Goal: Task Accomplishment & Management: Manage account settings

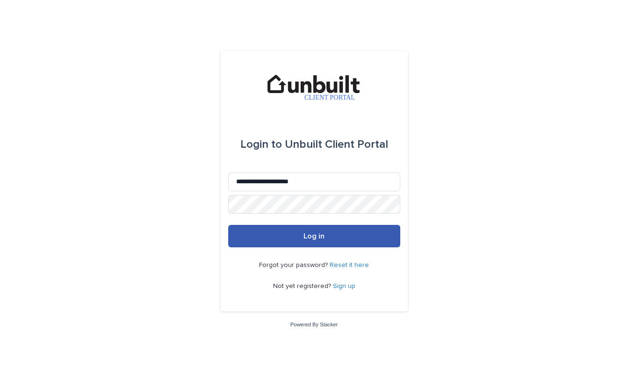
click at [310, 233] on span "Log in" at bounding box center [314, 236] width 21 height 7
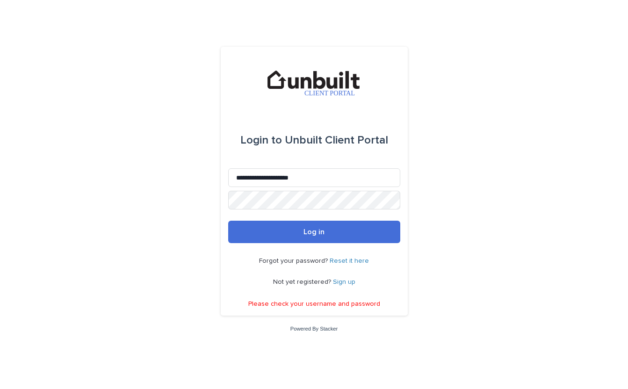
click at [339, 263] on link "Reset it here" at bounding box center [349, 261] width 39 height 7
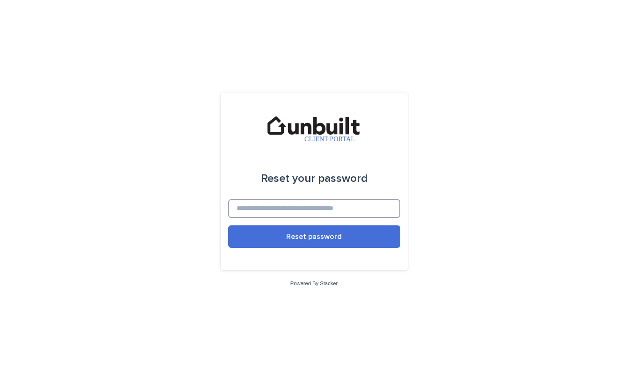
click at [308, 211] on input at bounding box center [314, 208] width 172 height 19
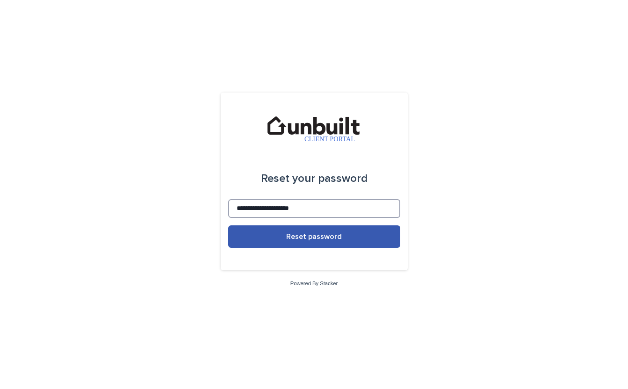
type input "**********"
click at [306, 239] on span "Reset password" at bounding box center [314, 236] width 56 height 7
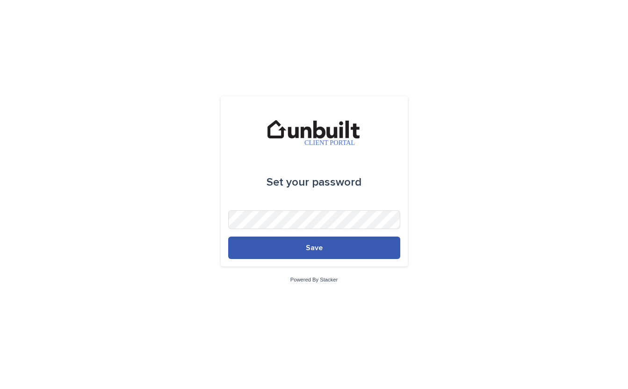
click at [336, 248] on button "Save" at bounding box center [314, 248] width 172 height 22
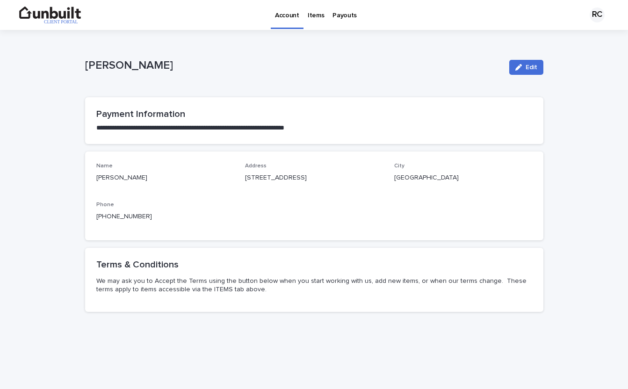
click at [317, 13] on p "Items" at bounding box center [316, 10] width 16 height 20
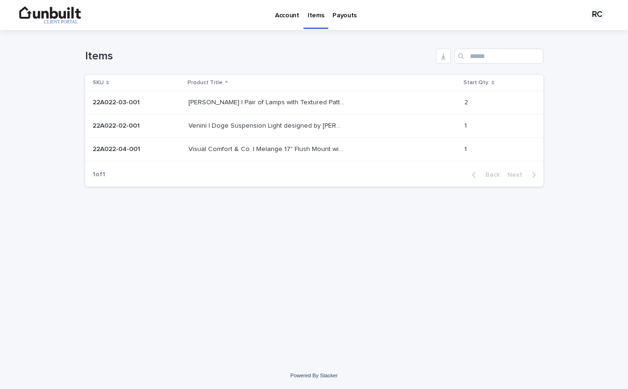
click at [309, 149] on p "Visual Comfort & Co. | Melange 17" Flush Mount with Alabaster Shade by [PERSON_…" at bounding box center [268, 149] width 158 height 10
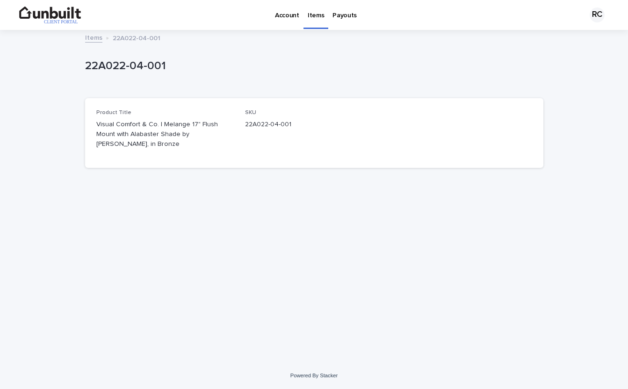
click at [340, 17] on p "Payouts" at bounding box center [345, 10] width 24 height 20
